Goal: Task Accomplishment & Management: Use online tool/utility

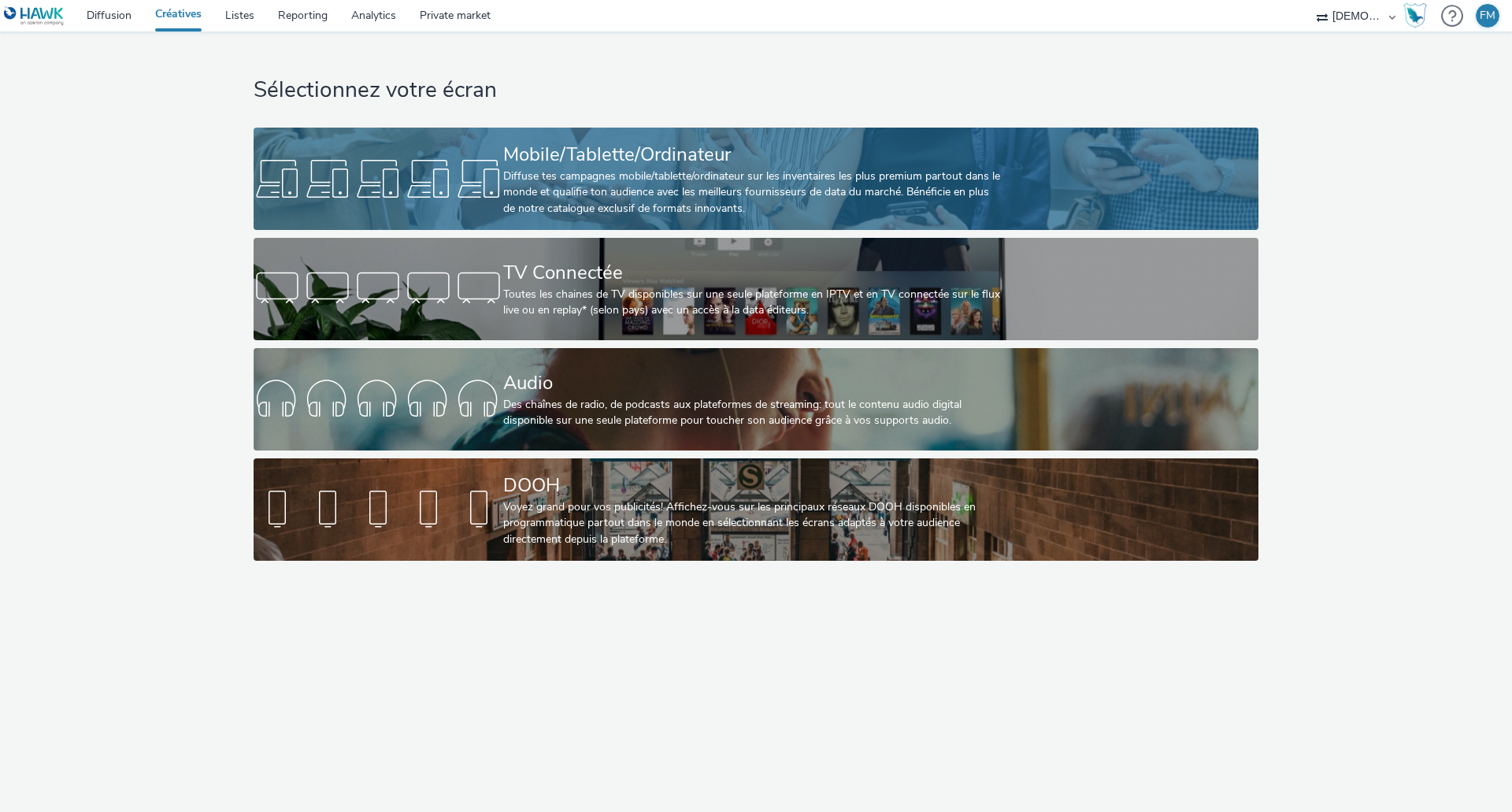
click at [496, 130] on link "Mobile/Tablette/Ordinateur Diffuse tes campagnes mobile/tablette/ordinateur sur…" at bounding box center [756, 179] width 1004 height 102
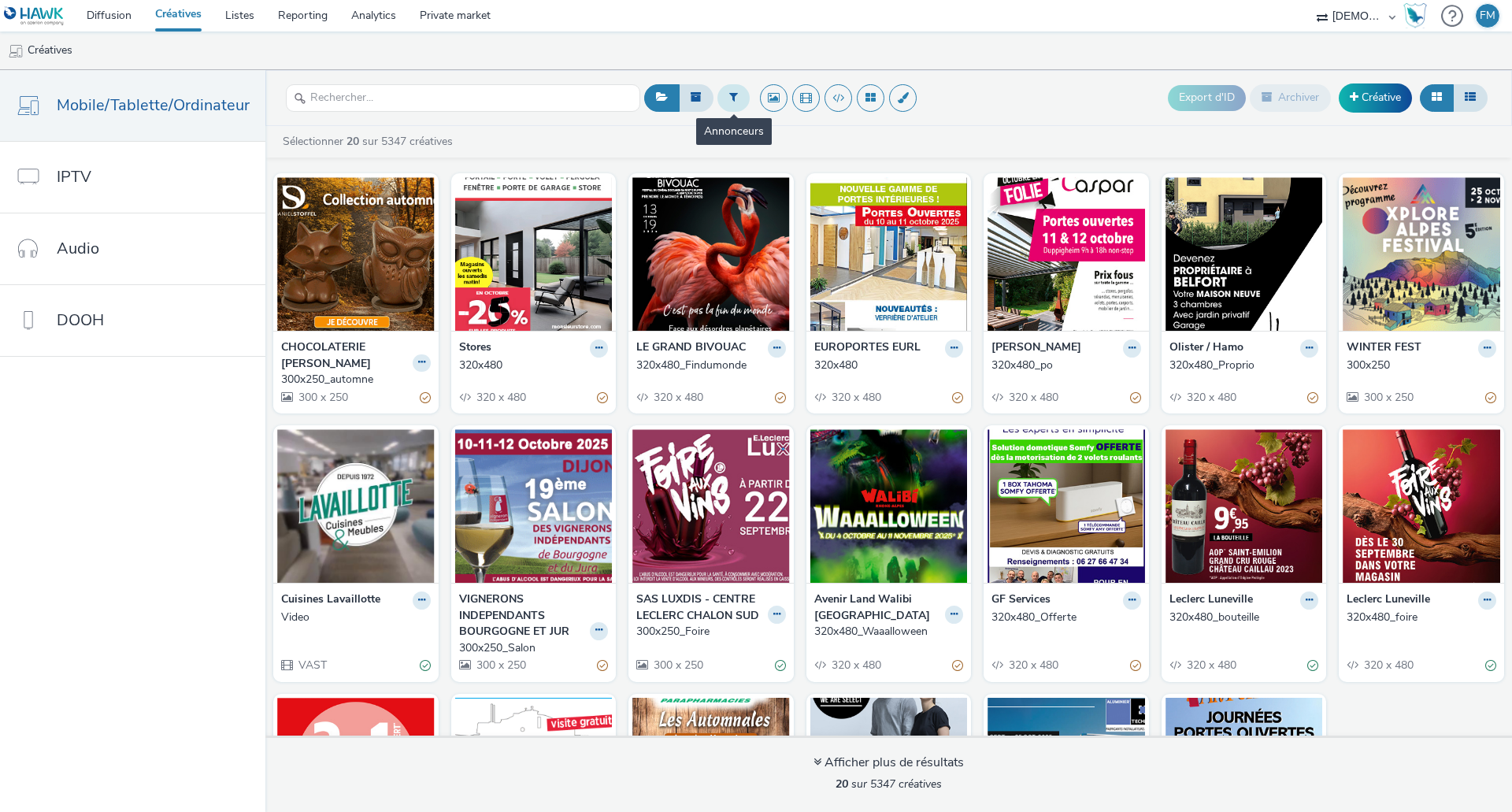
click at [730, 91] on button at bounding box center [733, 97] width 32 height 27
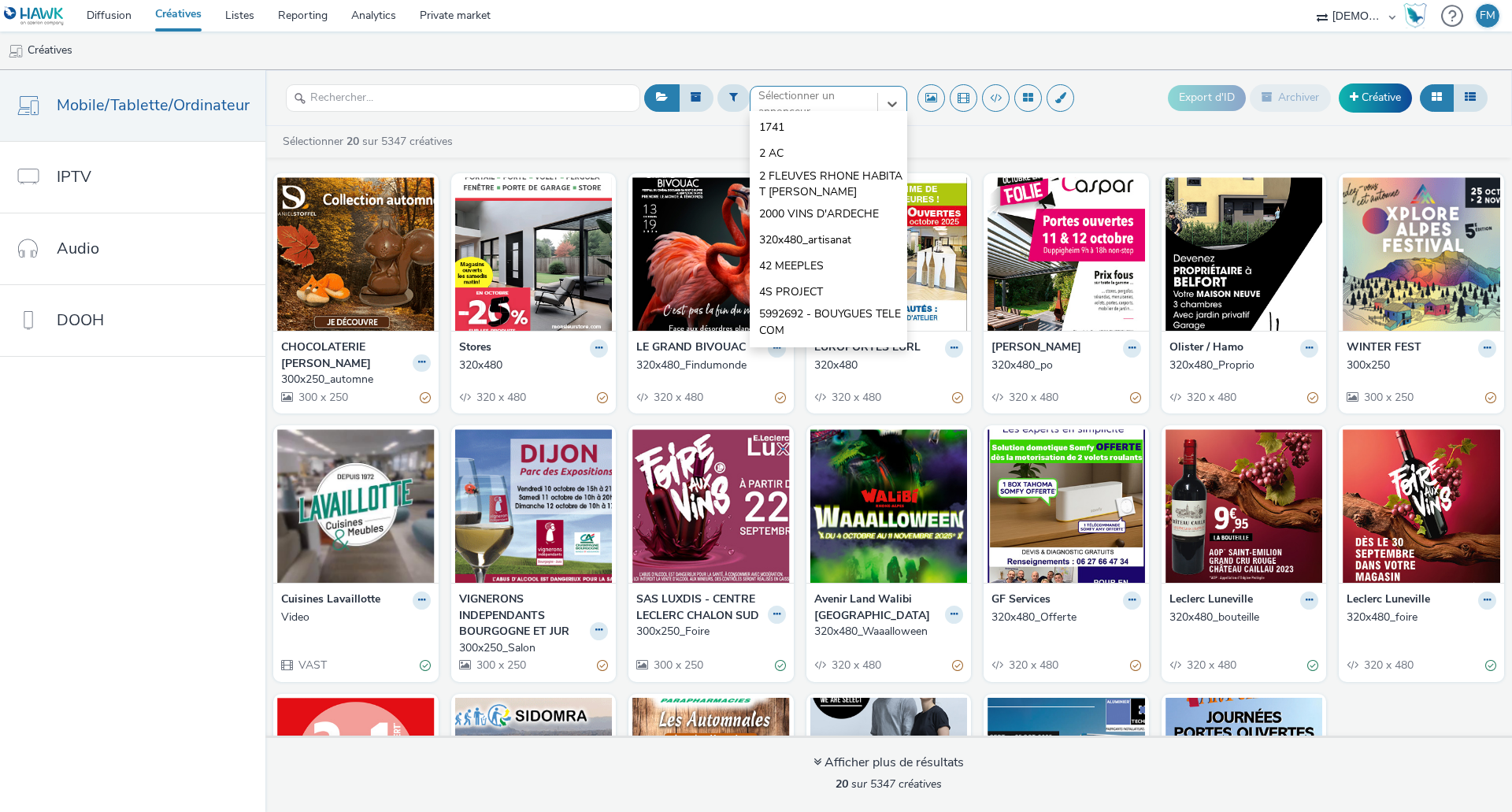
click at [796, 105] on div at bounding box center [814, 103] width 111 height 19
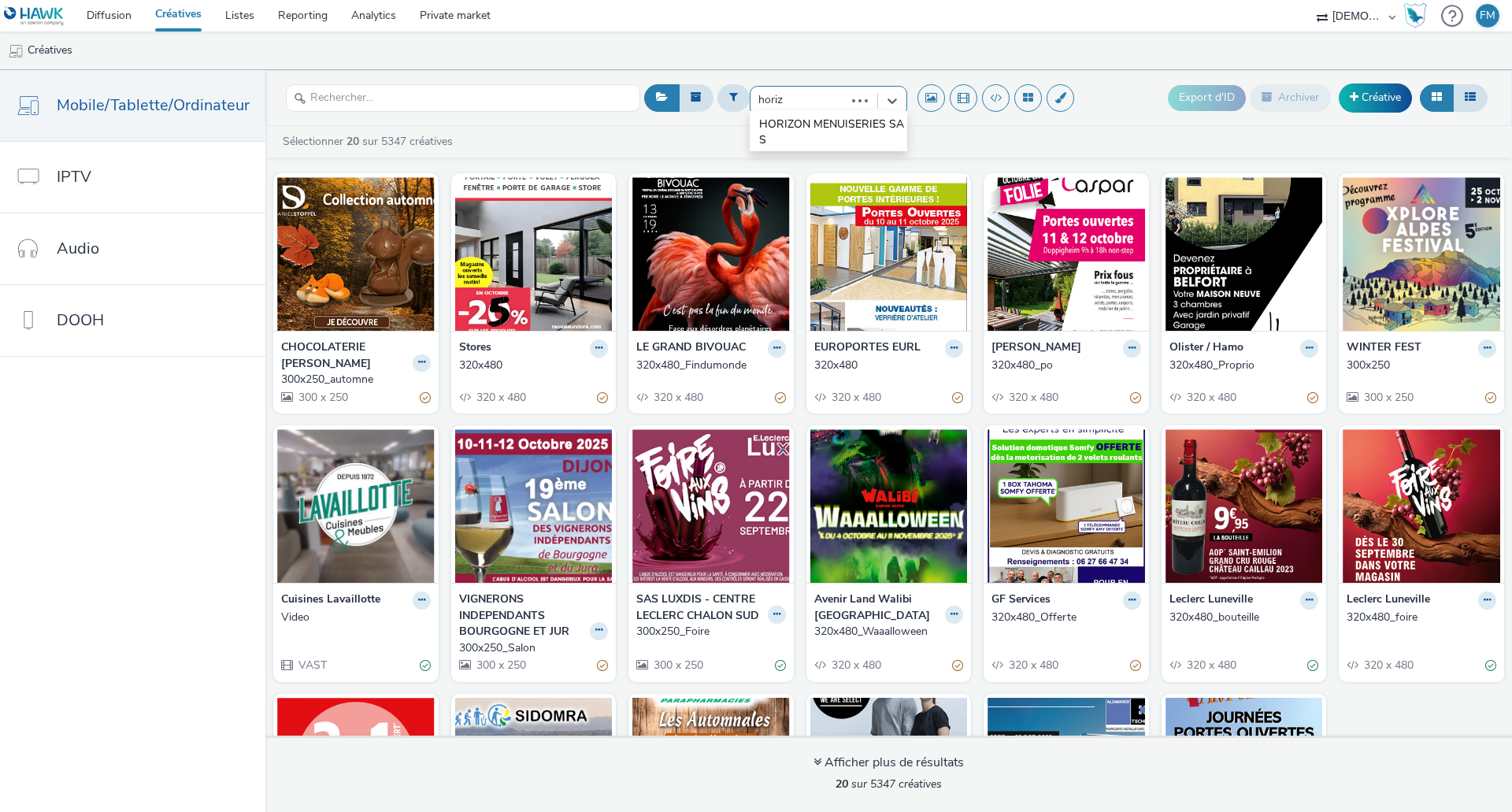
type input "horizo"
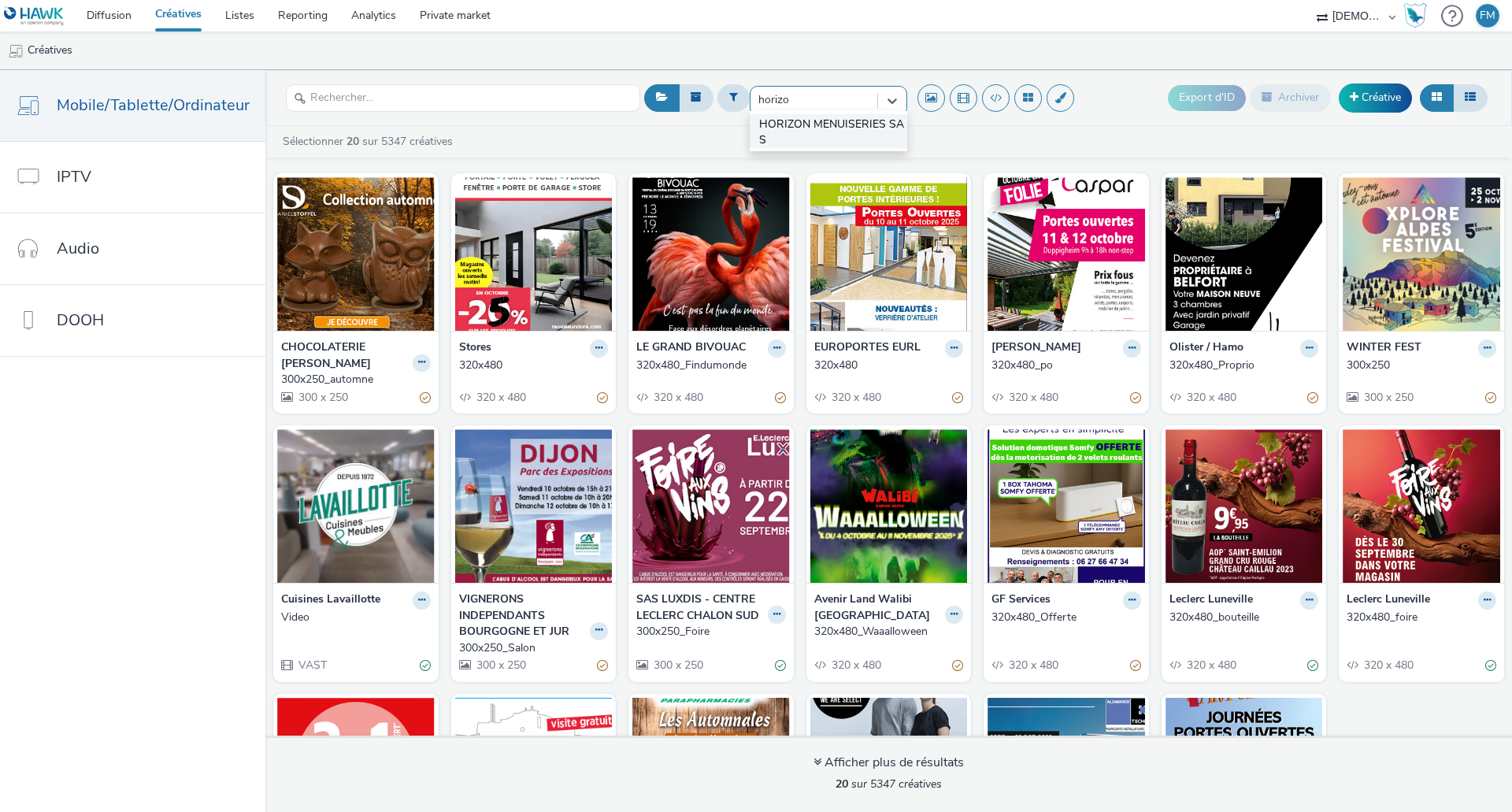
click at [855, 126] on span "HORIZON MENUISERIES SAS" at bounding box center [833, 133] width 148 height 32
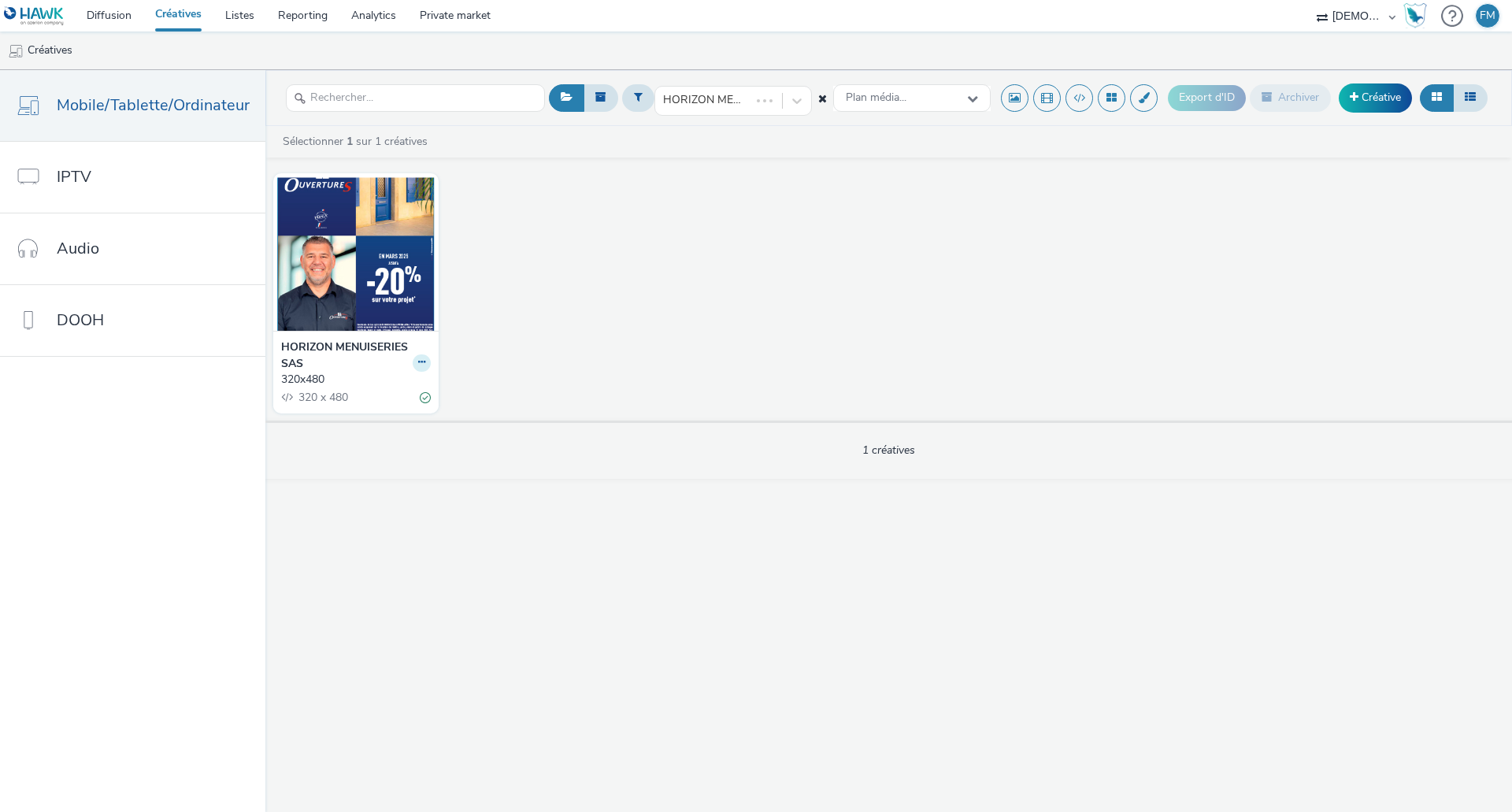
click at [420, 369] on button at bounding box center [422, 363] width 19 height 19
click at [415, 415] on link "Dupliquer" at bounding box center [371, 421] width 118 height 31
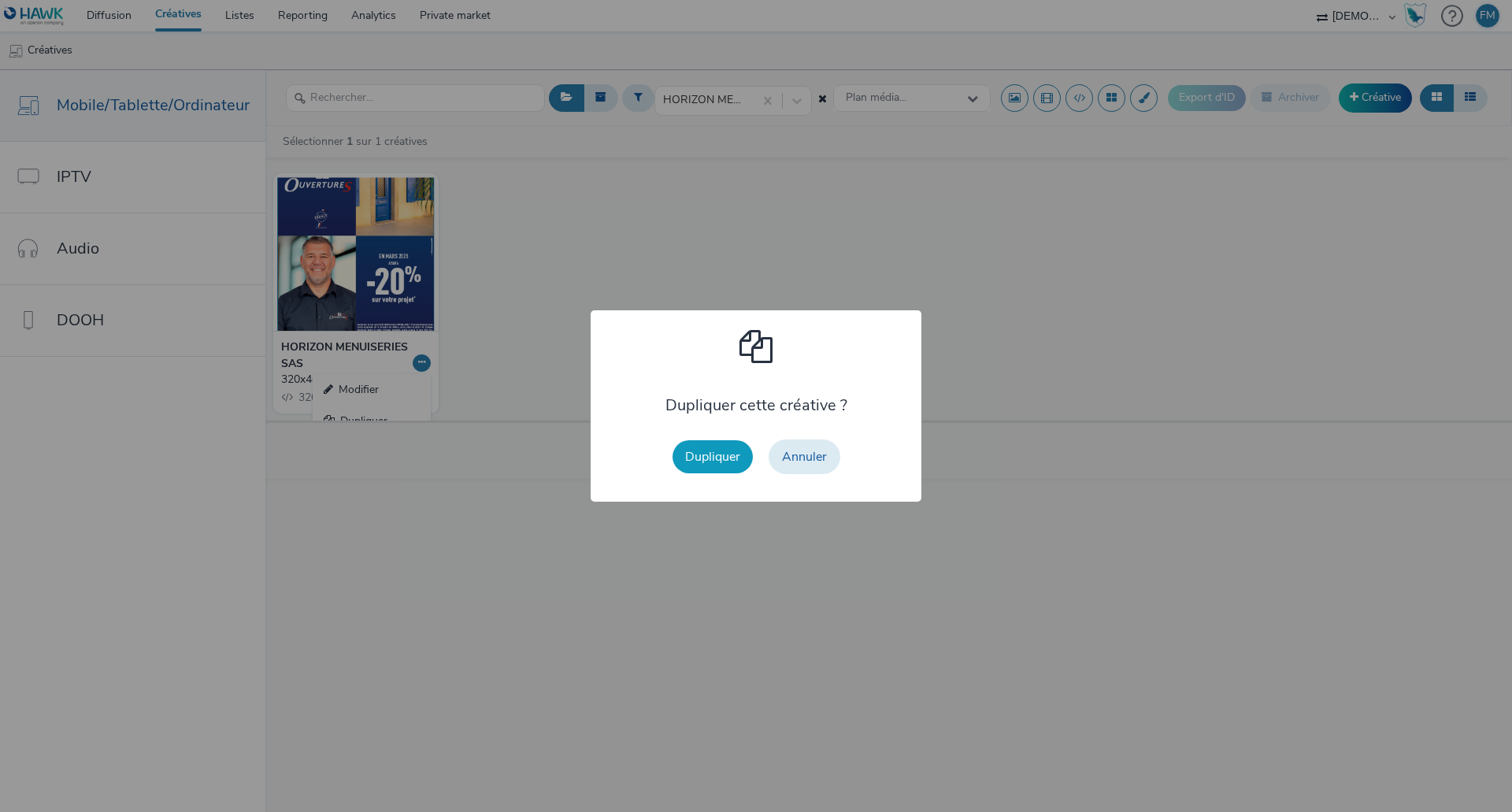
click at [722, 447] on button "Dupliquer" at bounding box center [713, 456] width 80 height 33
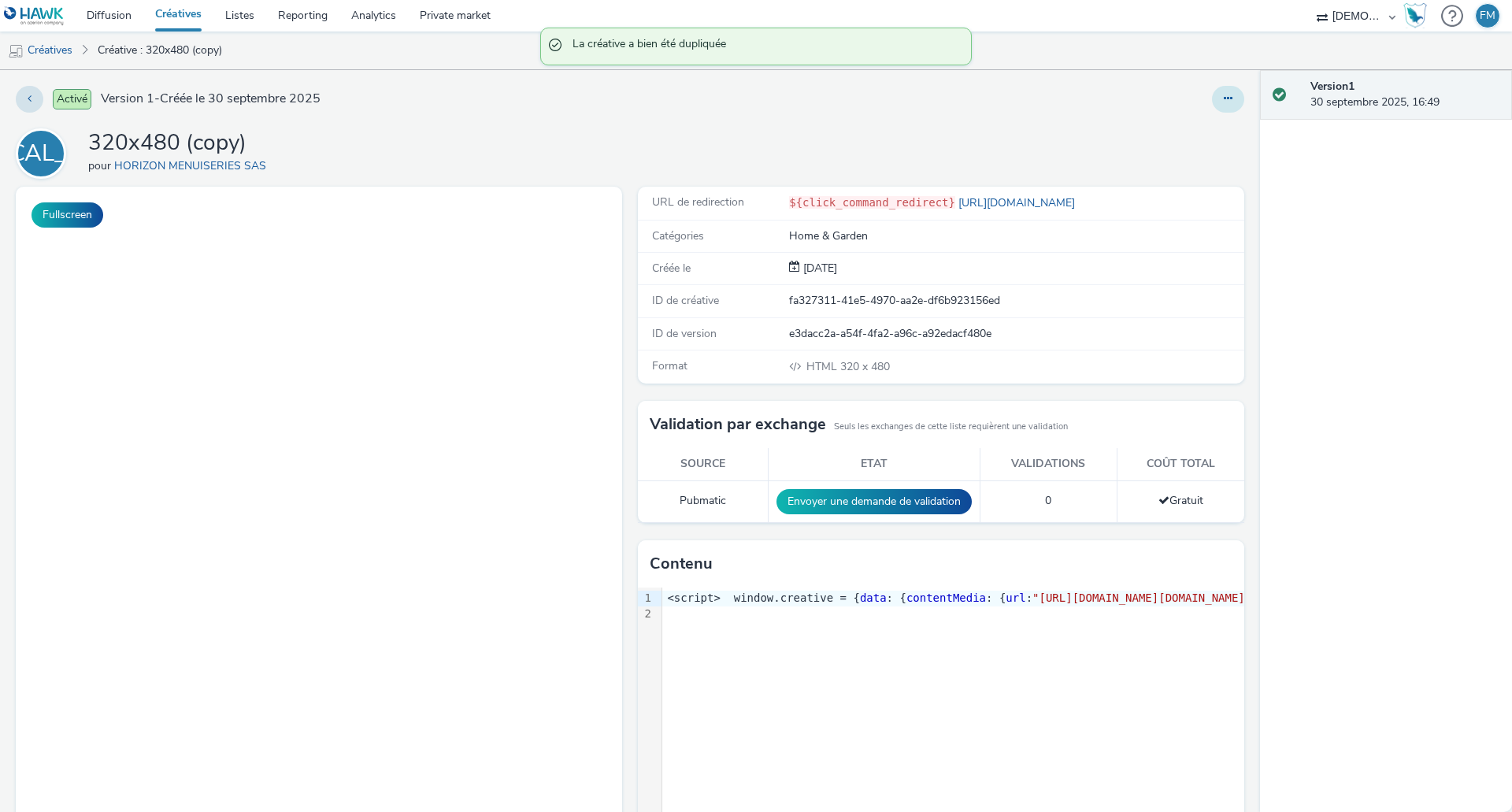
click at [1221, 93] on button at bounding box center [1228, 99] width 32 height 27
click at [1210, 123] on link "Modifier" at bounding box center [1184, 130] width 118 height 31
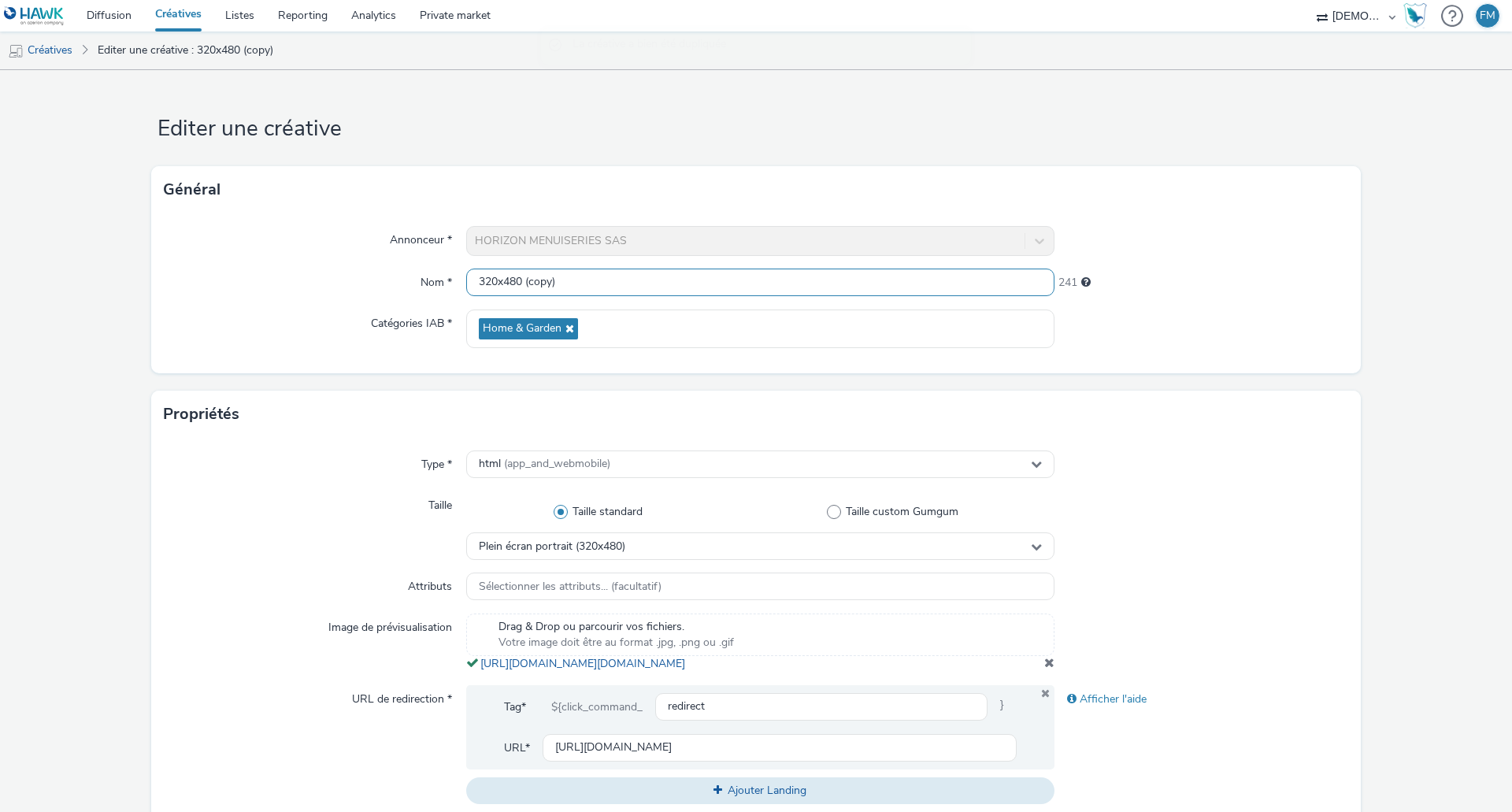
drag, startPoint x: 525, startPoint y: 275, endPoint x: 741, endPoint y: 299, distance: 217.3
click at [741, 299] on div "Annonceur * HORIZON MENUISERIES SAS Nom * 320x480 (copy) 241 Catégories IAB * H…" at bounding box center [756, 293] width 1209 height 160
type input "320x480"
click at [699, 191] on div "Général" at bounding box center [756, 189] width 1209 height 47
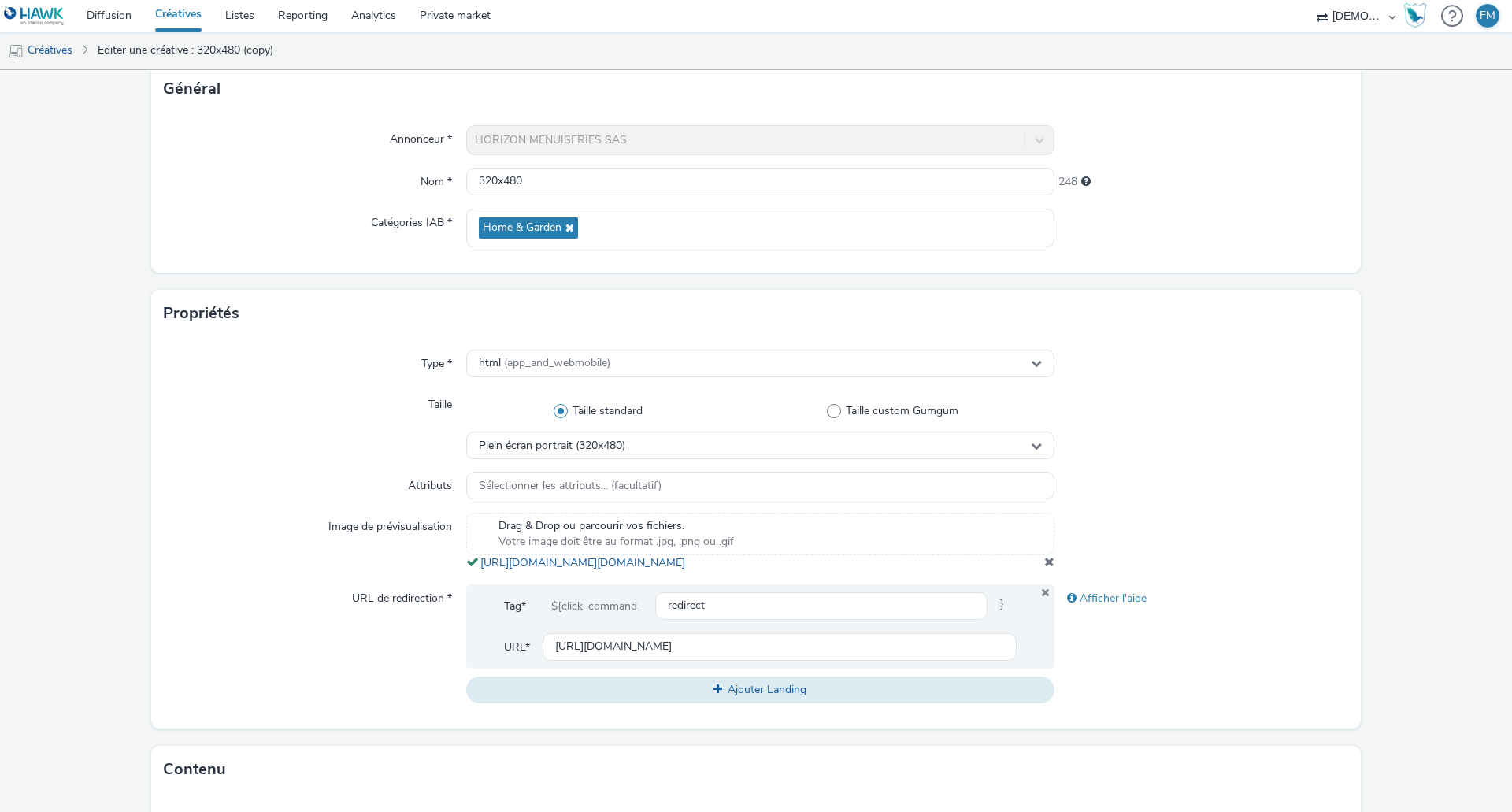
scroll to position [315, 0]
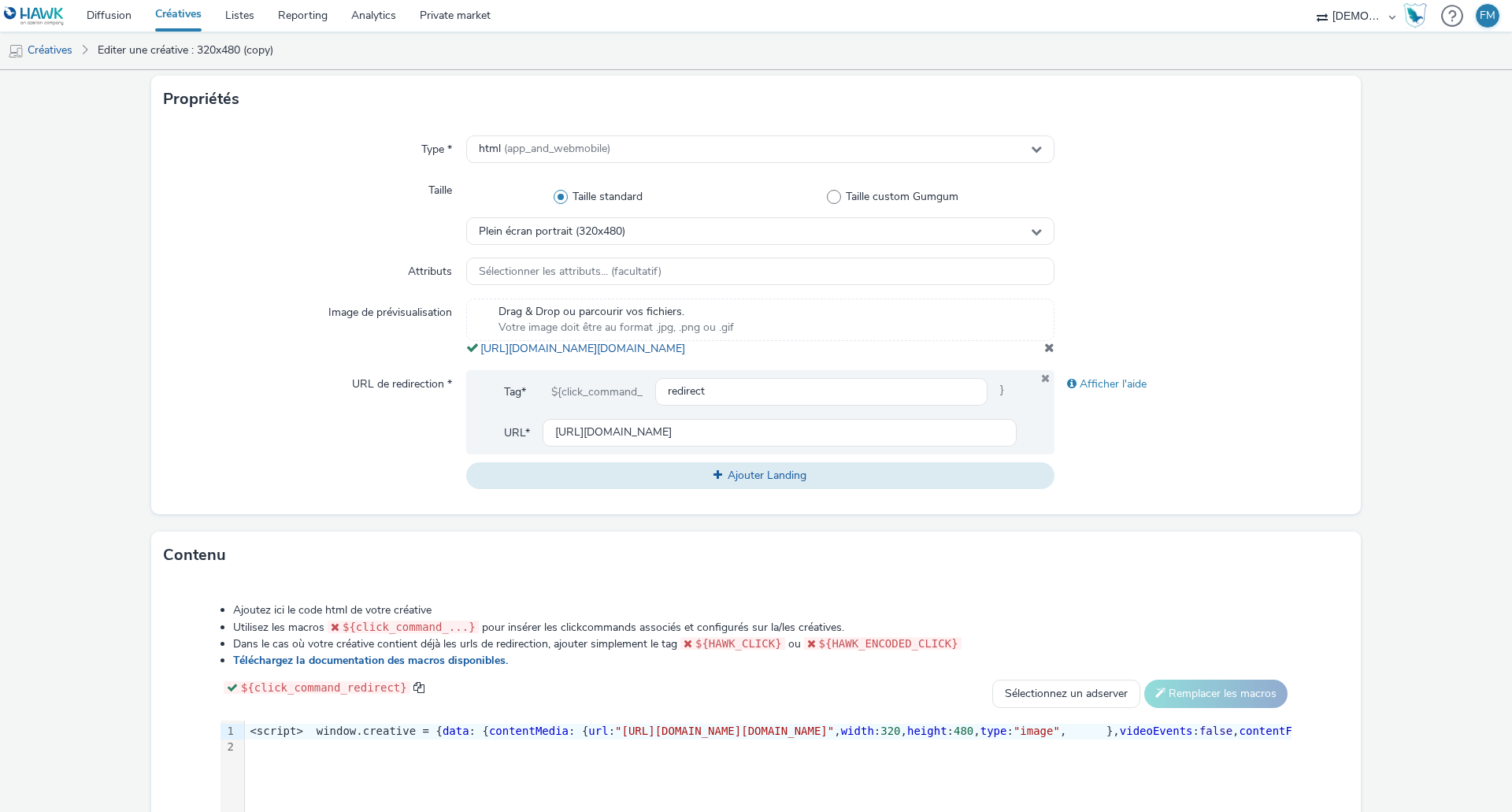
click at [1044, 353] on span at bounding box center [1049, 348] width 10 height 13
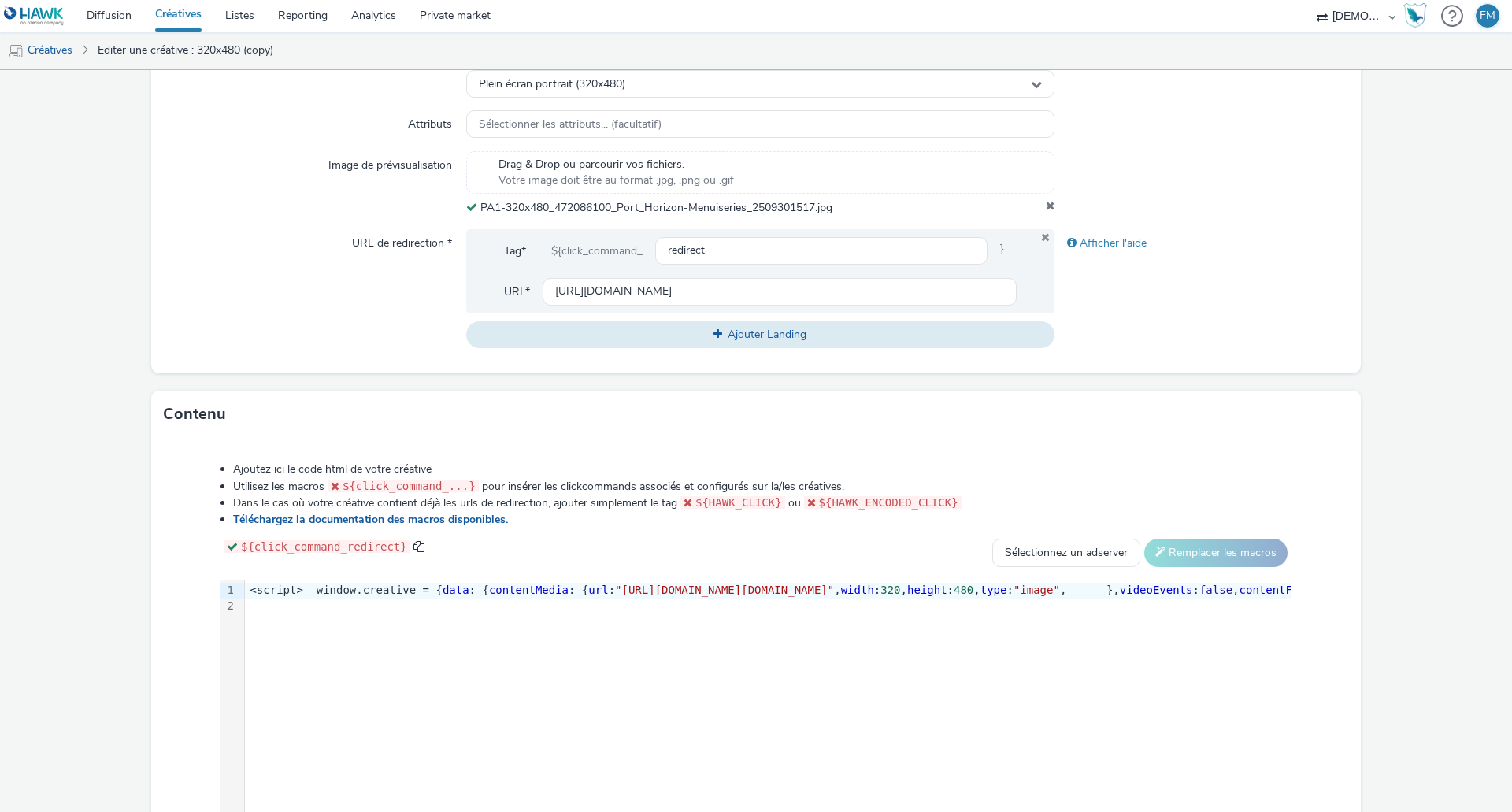
scroll to position [571, 0]
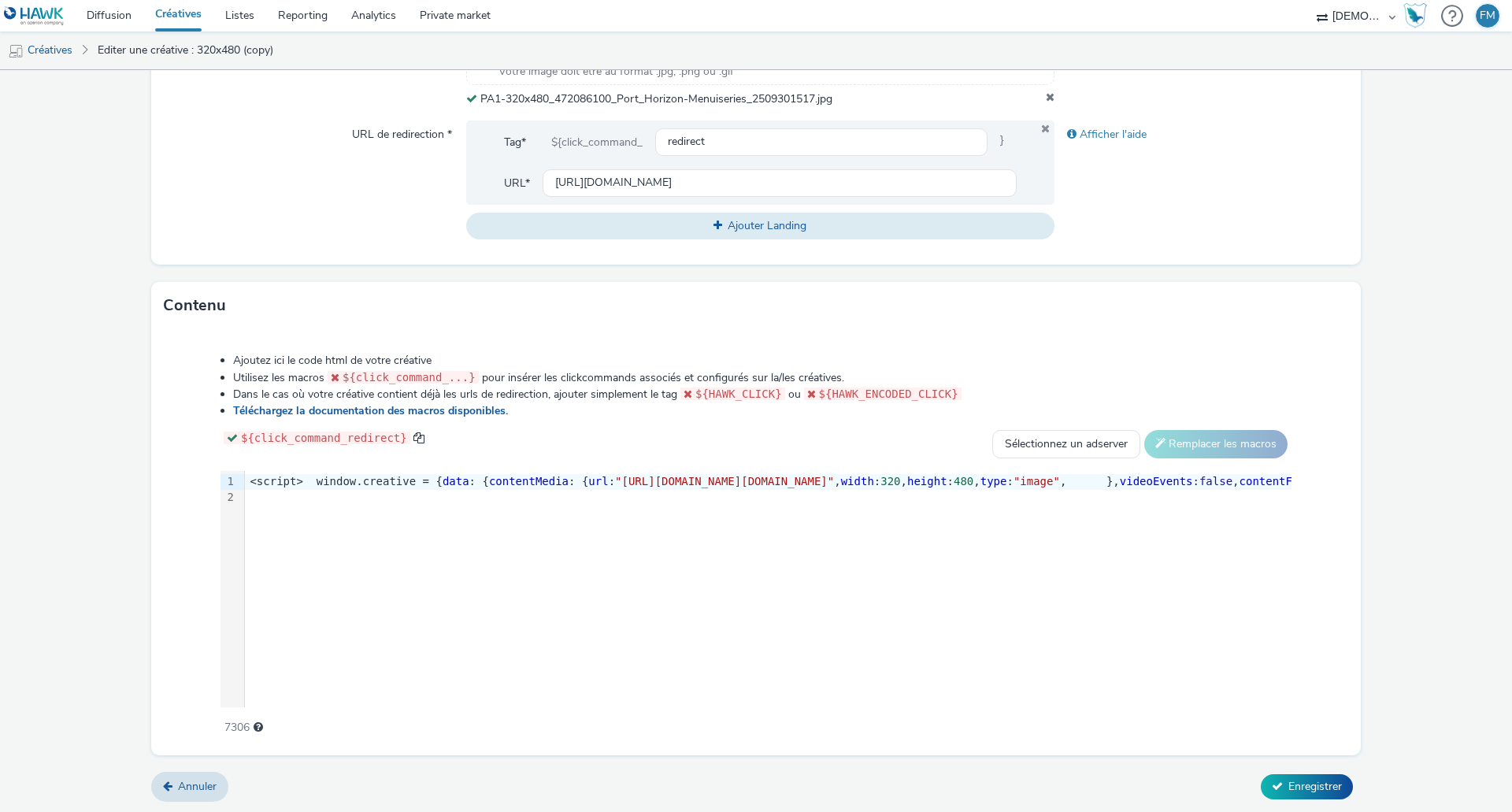
click at [1322, 798] on div "Annuler Enregistrer" at bounding box center [756, 786] width 1209 height 28
click at [1325, 791] on span "Enregistrer" at bounding box center [1315, 786] width 54 height 15
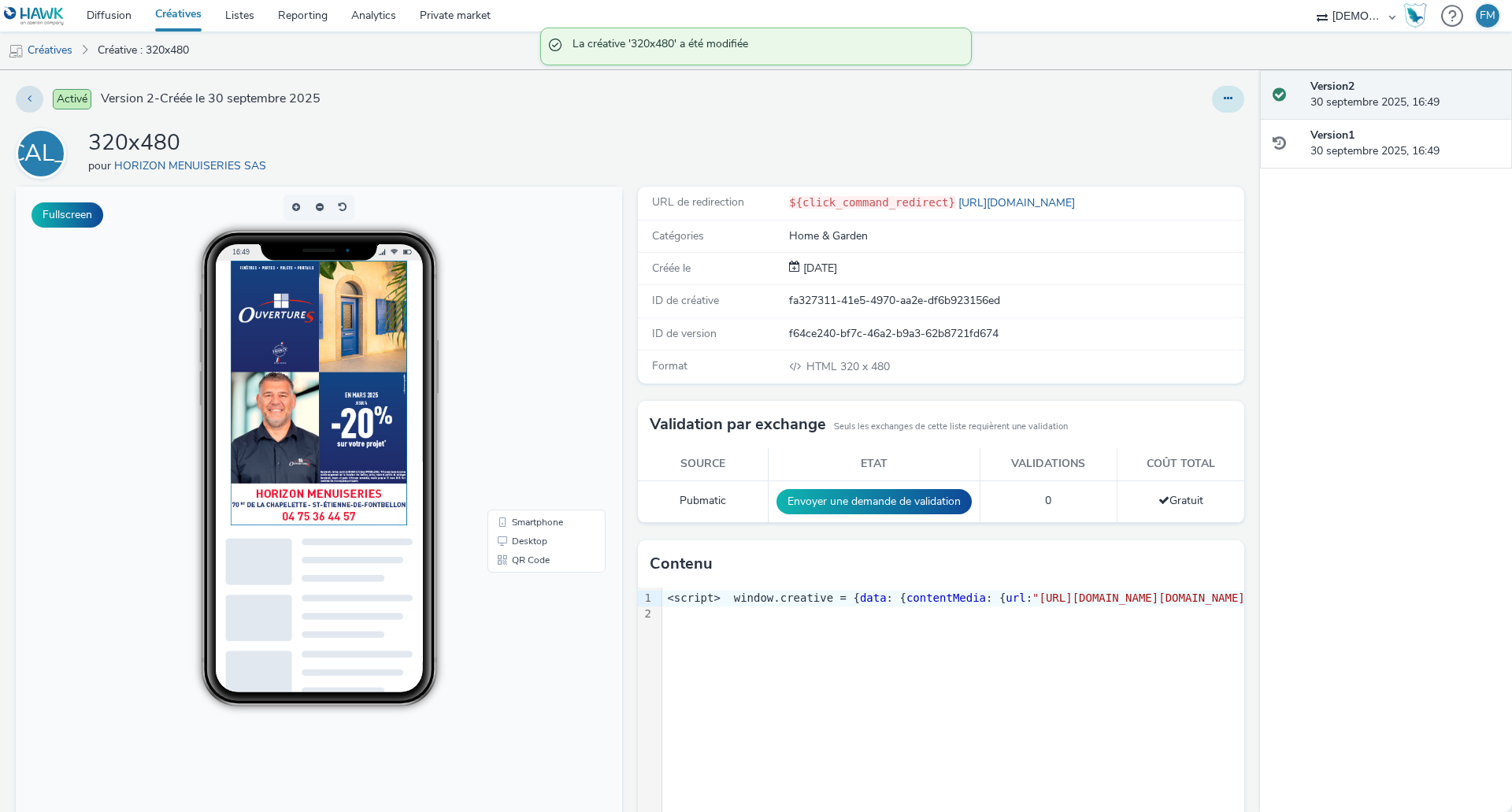
click at [1222, 93] on button at bounding box center [1228, 99] width 32 height 27
click at [1212, 122] on link "Modifier" at bounding box center [1184, 130] width 118 height 31
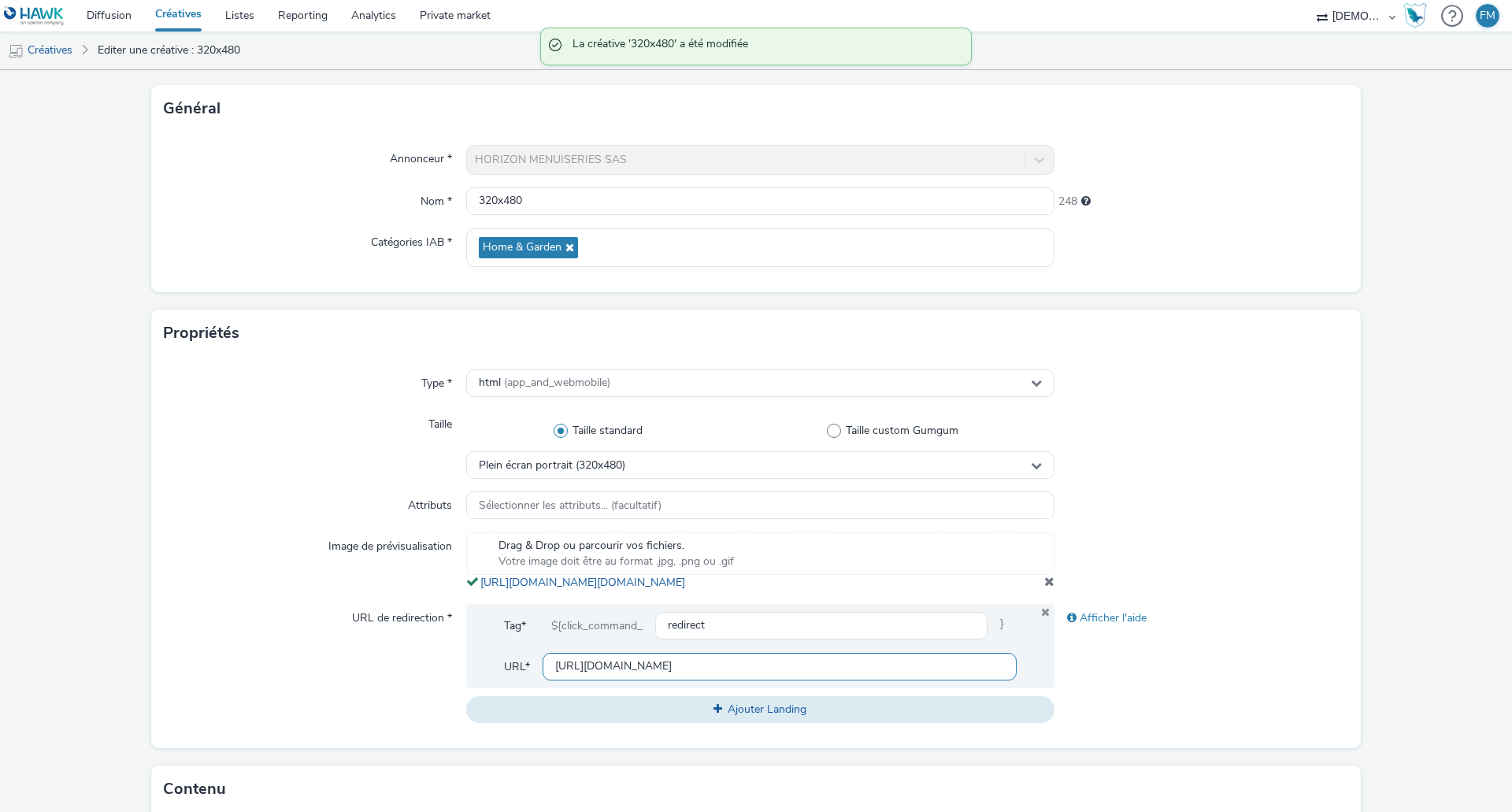
scroll to position [237, 0]
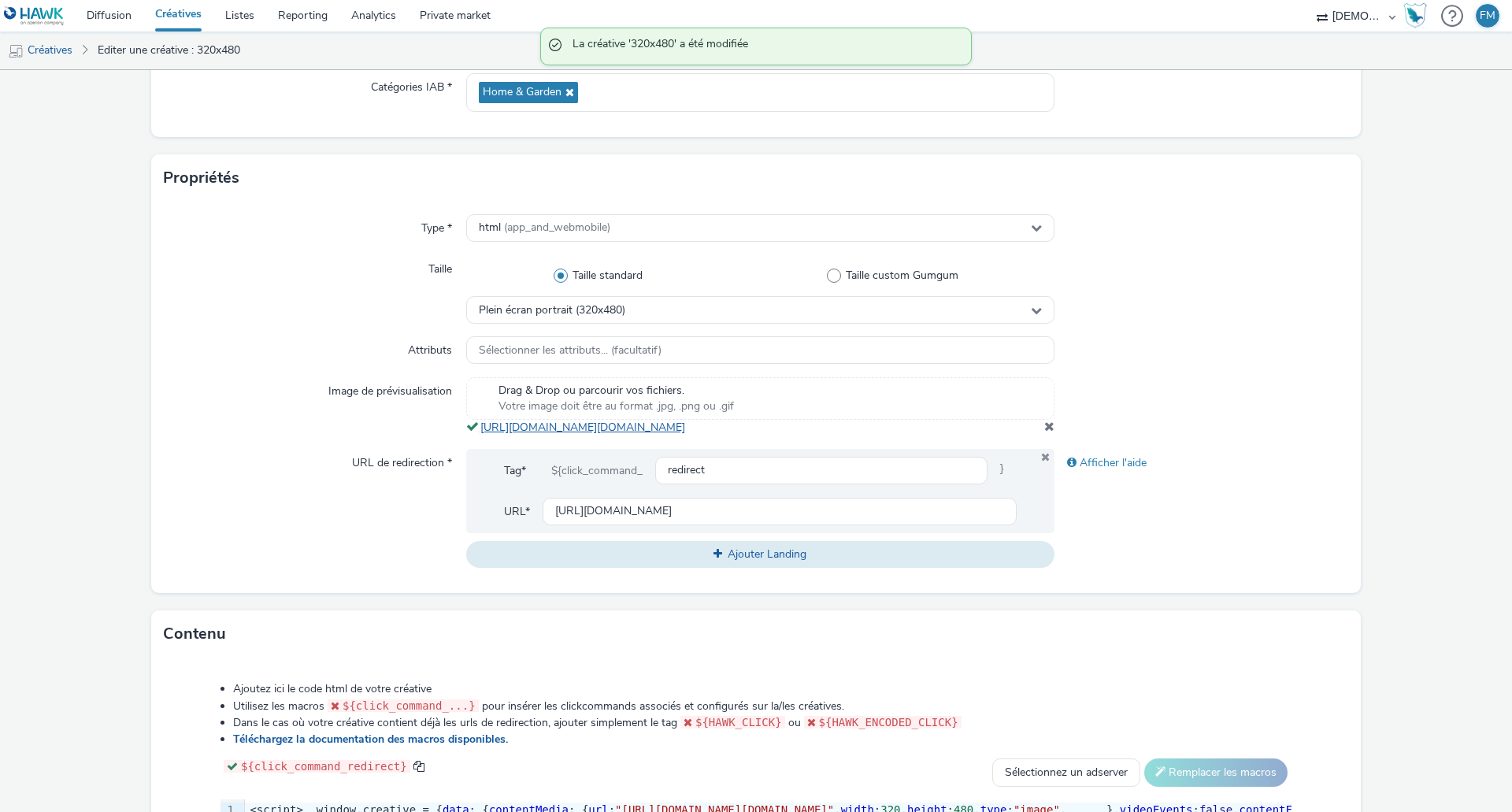
click at [685, 435] on link "[URL][DOMAIN_NAME][DOMAIN_NAME]" at bounding box center [586, 427] width 211 height 15
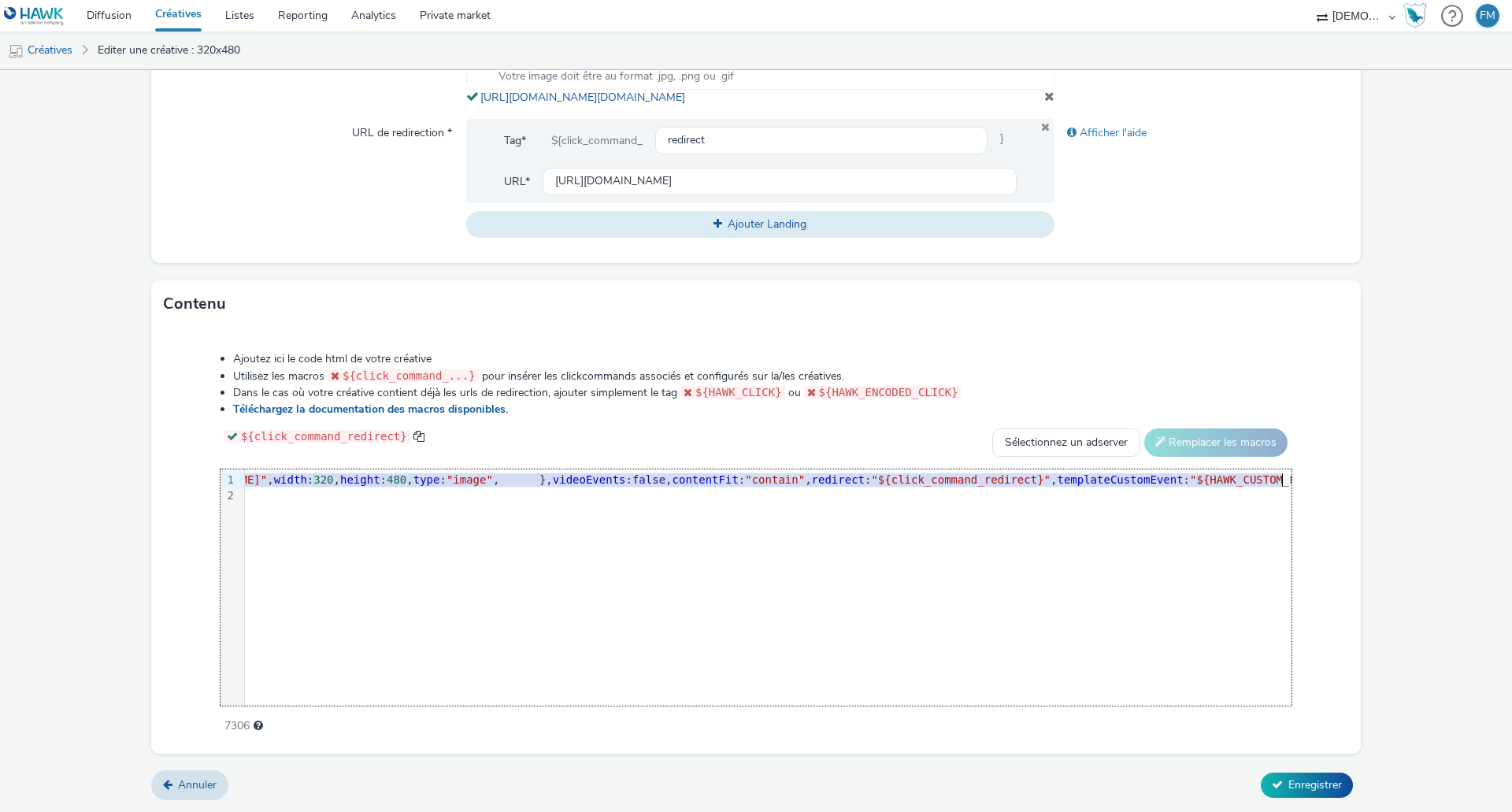
scroll to position [0, 605]
drag, startPoint x: 752, startPoint y: 481, endPoint x: 1111, endPoint y: 483, distance: 359.0
click at [229, 483] on span ""[URL][DOMAIN_NAME][DOMAIN_NAME]"" at bounding box center [120, 480] width 219 height 13
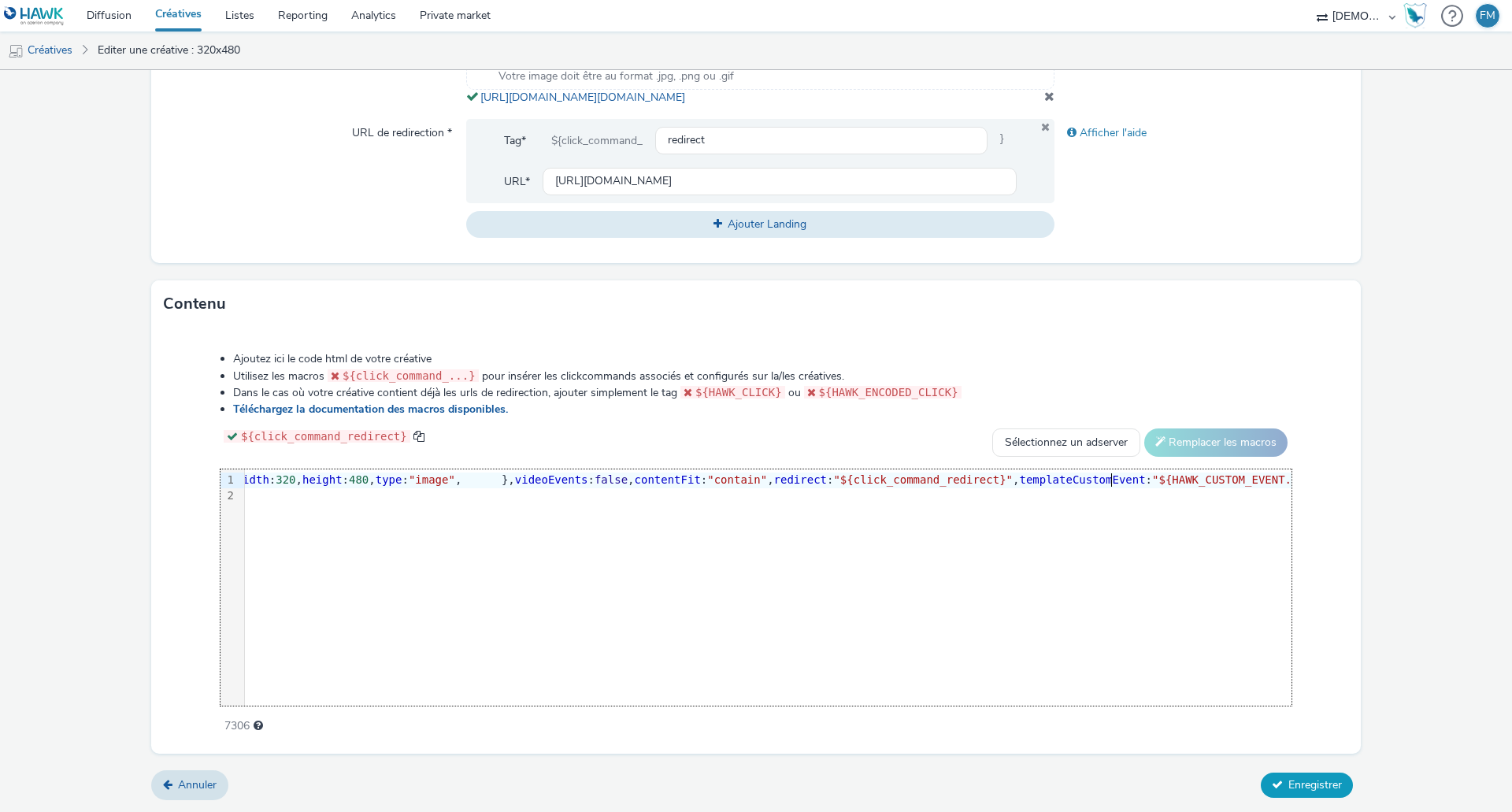
click at [1296, 776] on button "Enregistrer" at bounding box center [1307, 785] width 92 height 25
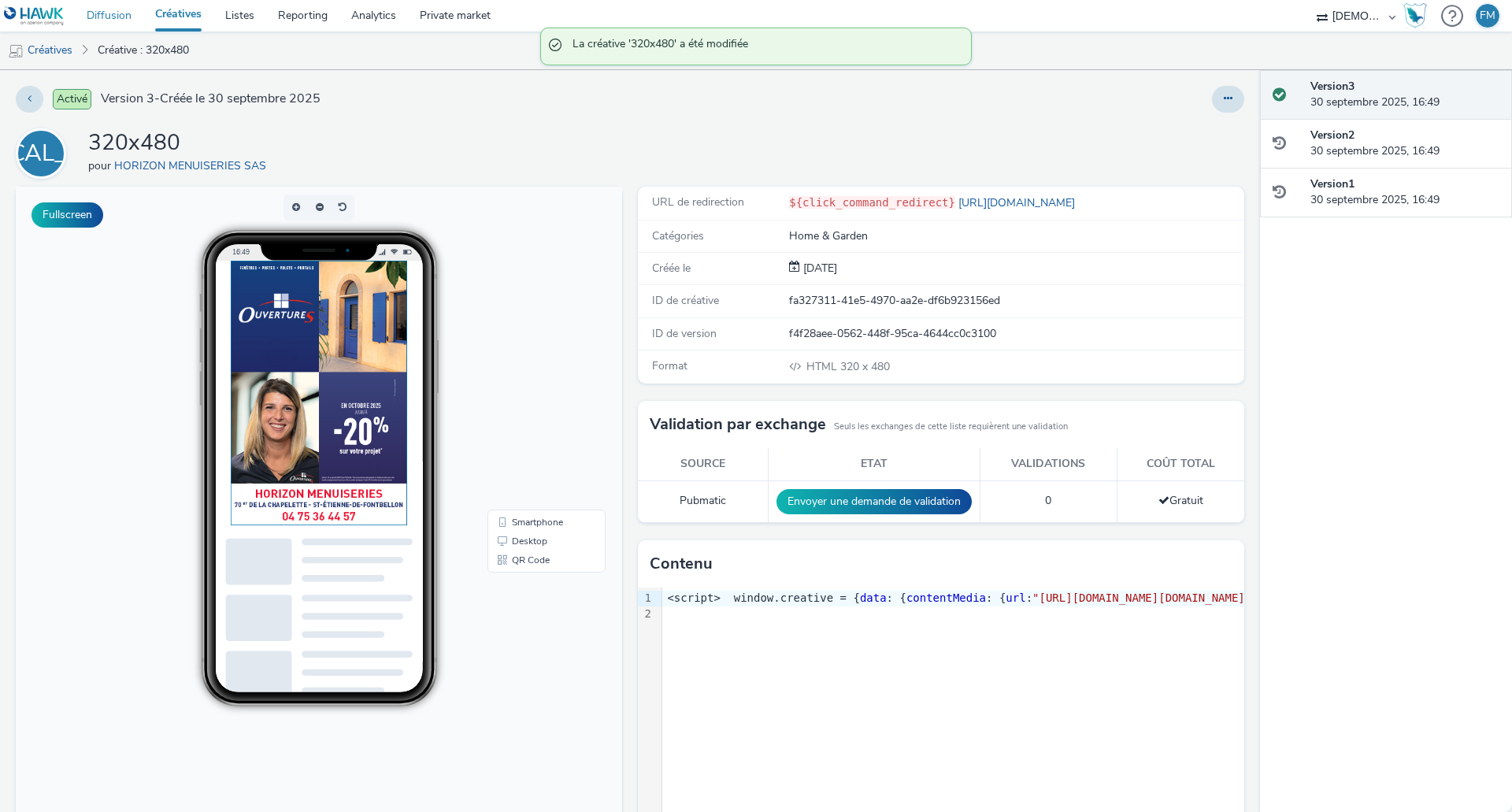
click at [91, 15] on link "Diffusion" at bounding box center [109, 15] width 68 height 31
